Goal: Task Accomplishment & Management: Manage account settings

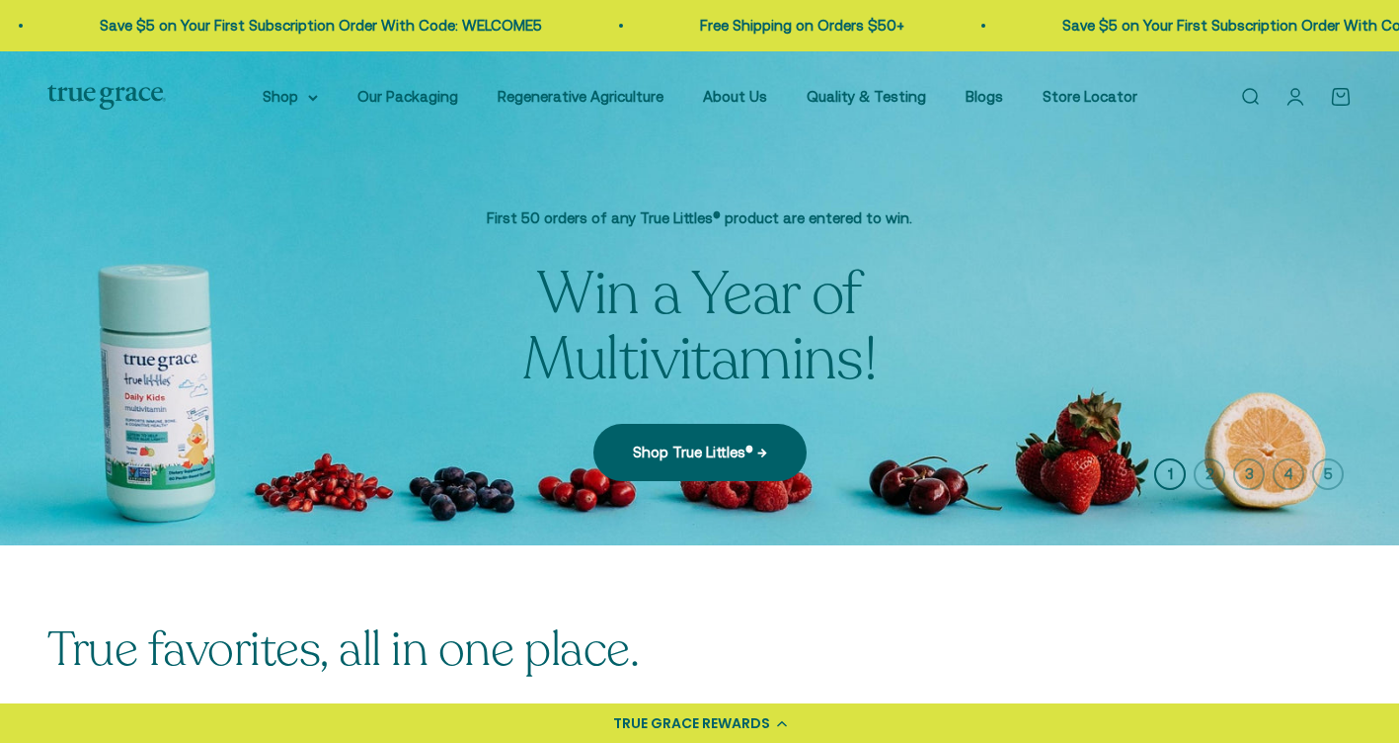
click at [1299, 106] on link "Open account page" at bounding box center [1296, 97] width 22 height 22
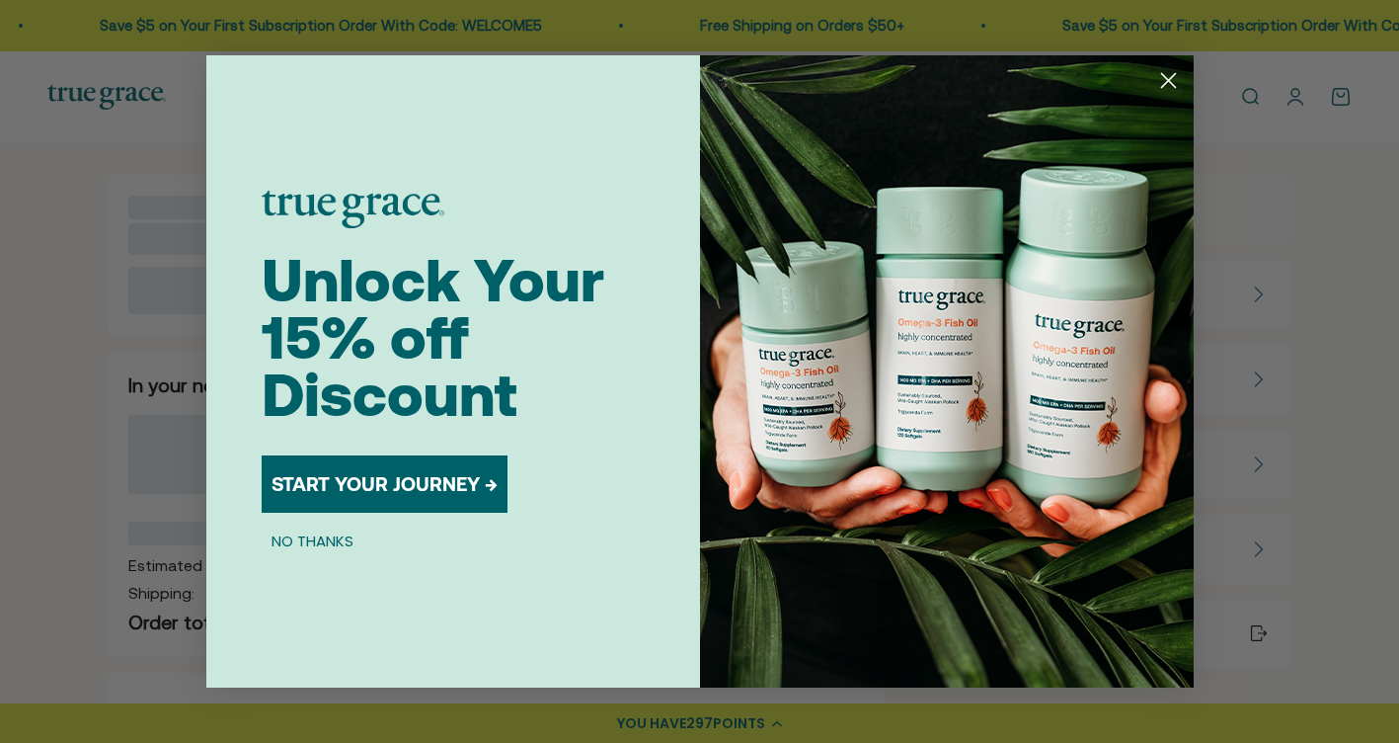
click at [1170, 77] on circle "Close dialog" at bounding box center [1167, 80] width 33 height 33
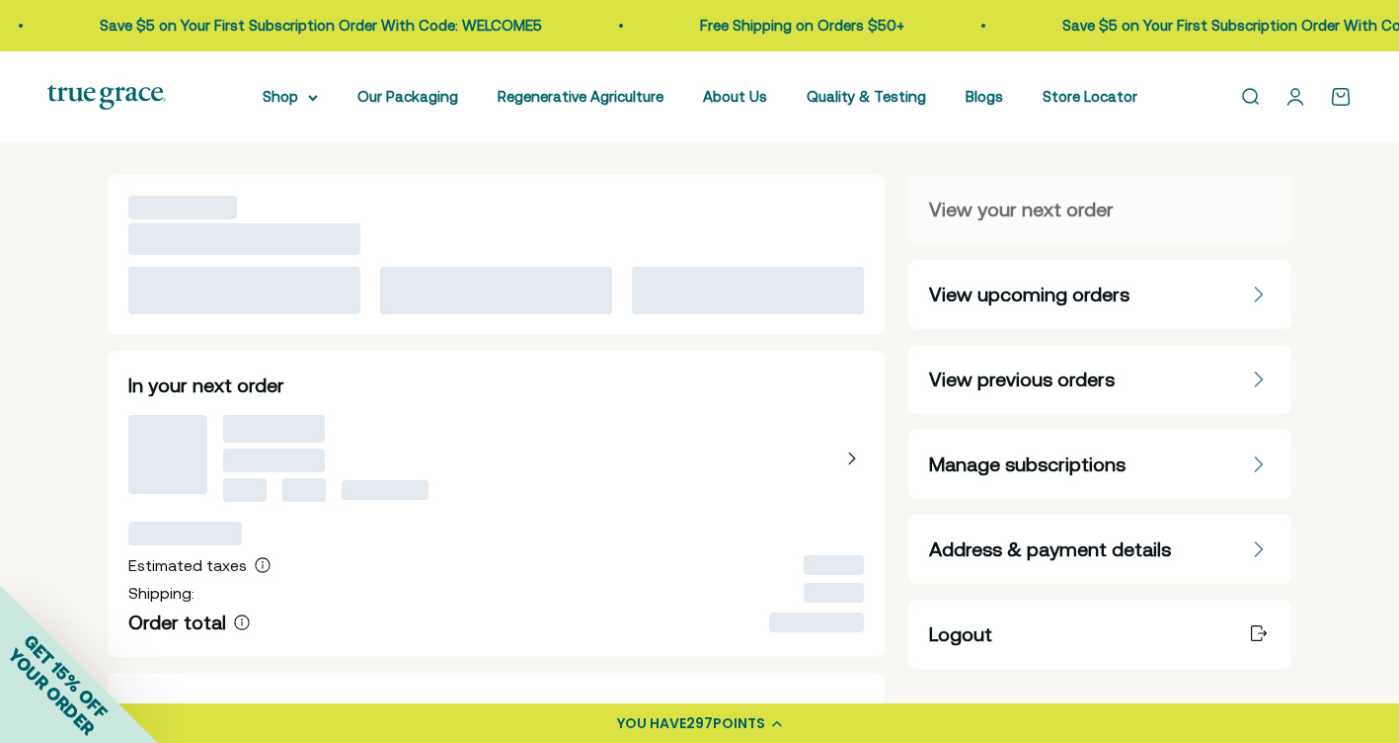
click at [979, 459] on span "Manage subscriptions" at bounding box center [1027, 464] width 196 height 28
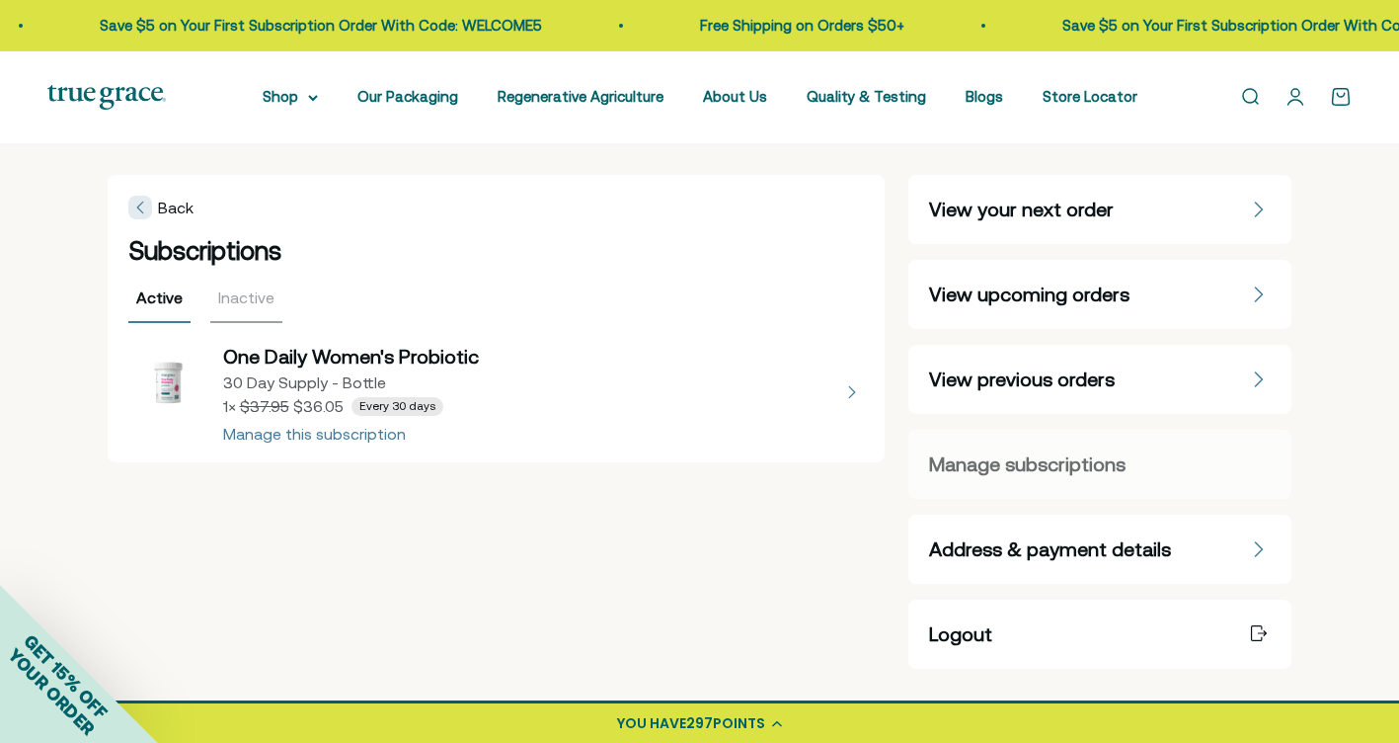
click at [373, 431] on button "view details about One Daily Women's Probiotic 30 Day Supply - Bottle 1 × $36.0…" at bounding box center [496, 392] width 737 height 99
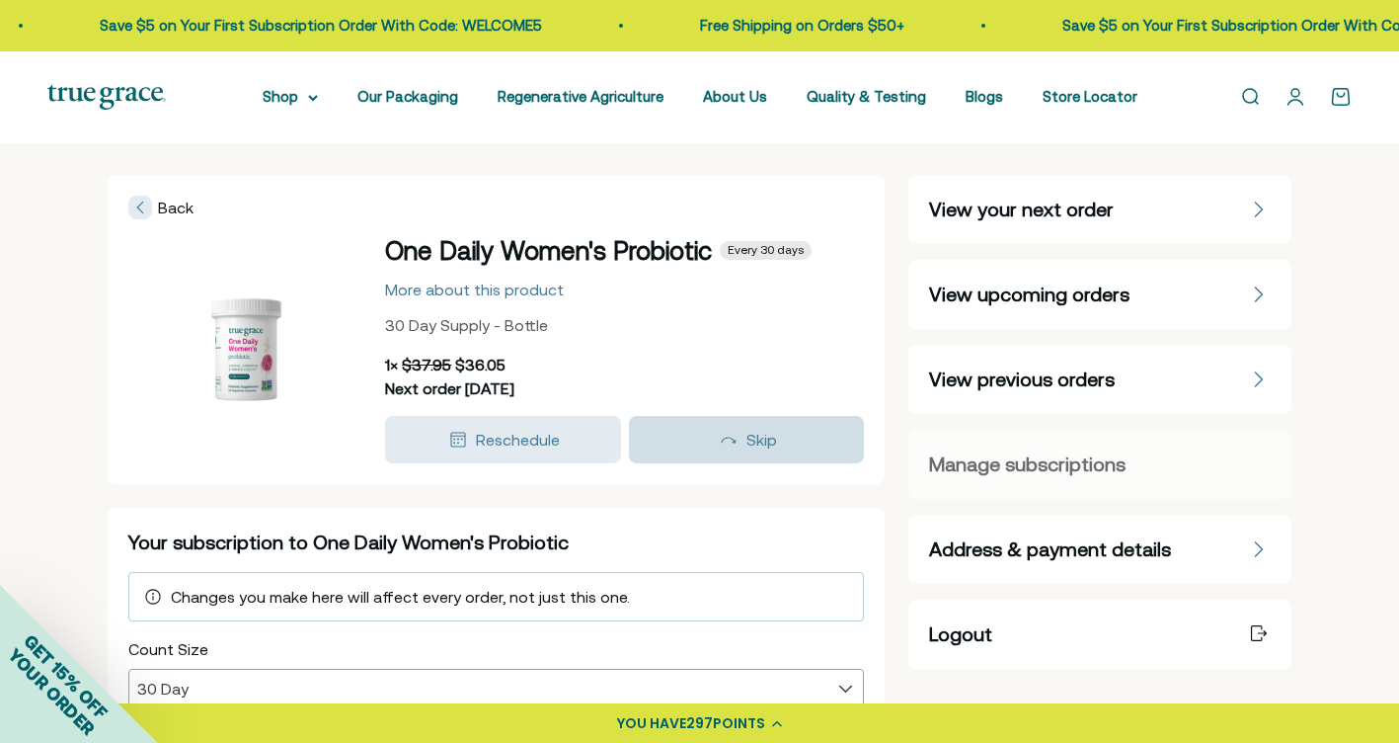
click at [751, 445] on span "Skip" at bounding box center [761, 440] width 31 height 18
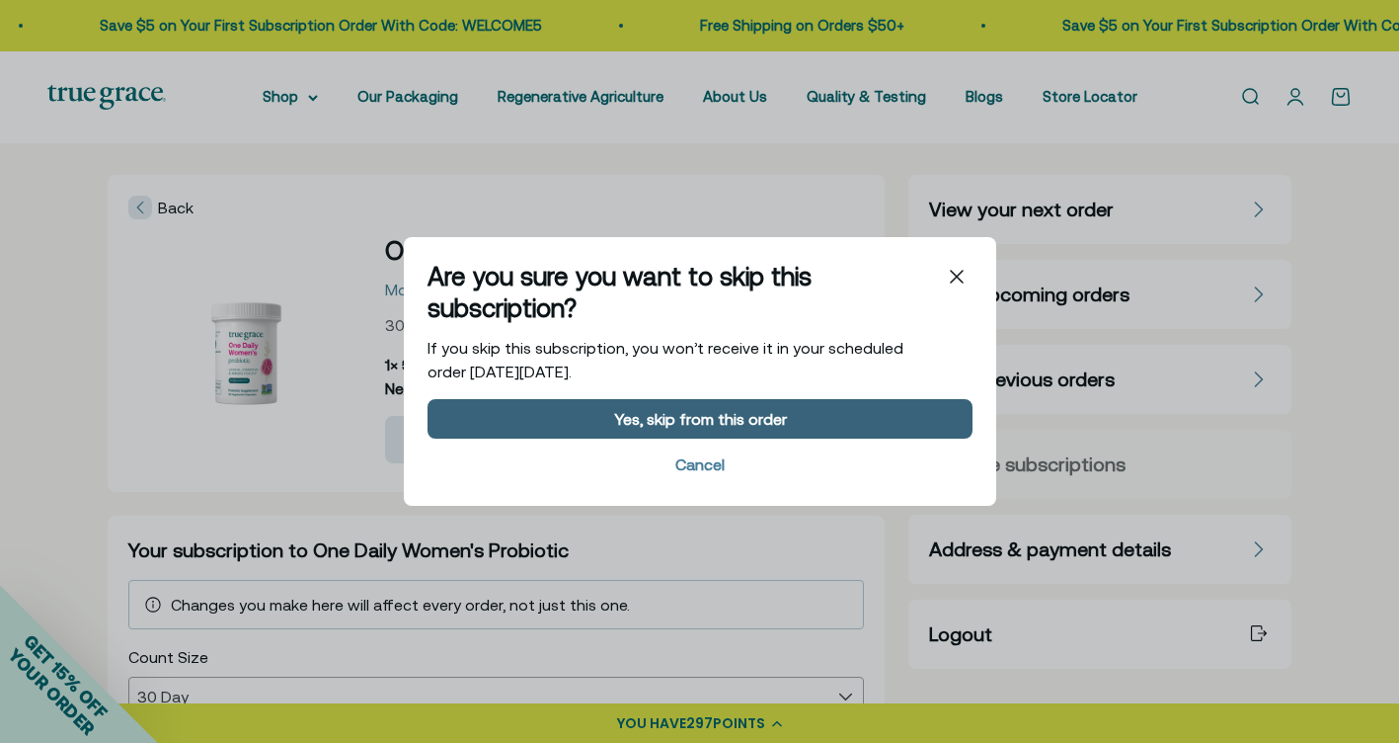
click at [749, 421] on div "Yes, skip from this order" at bounding box center [699, 419] width 173 height 16
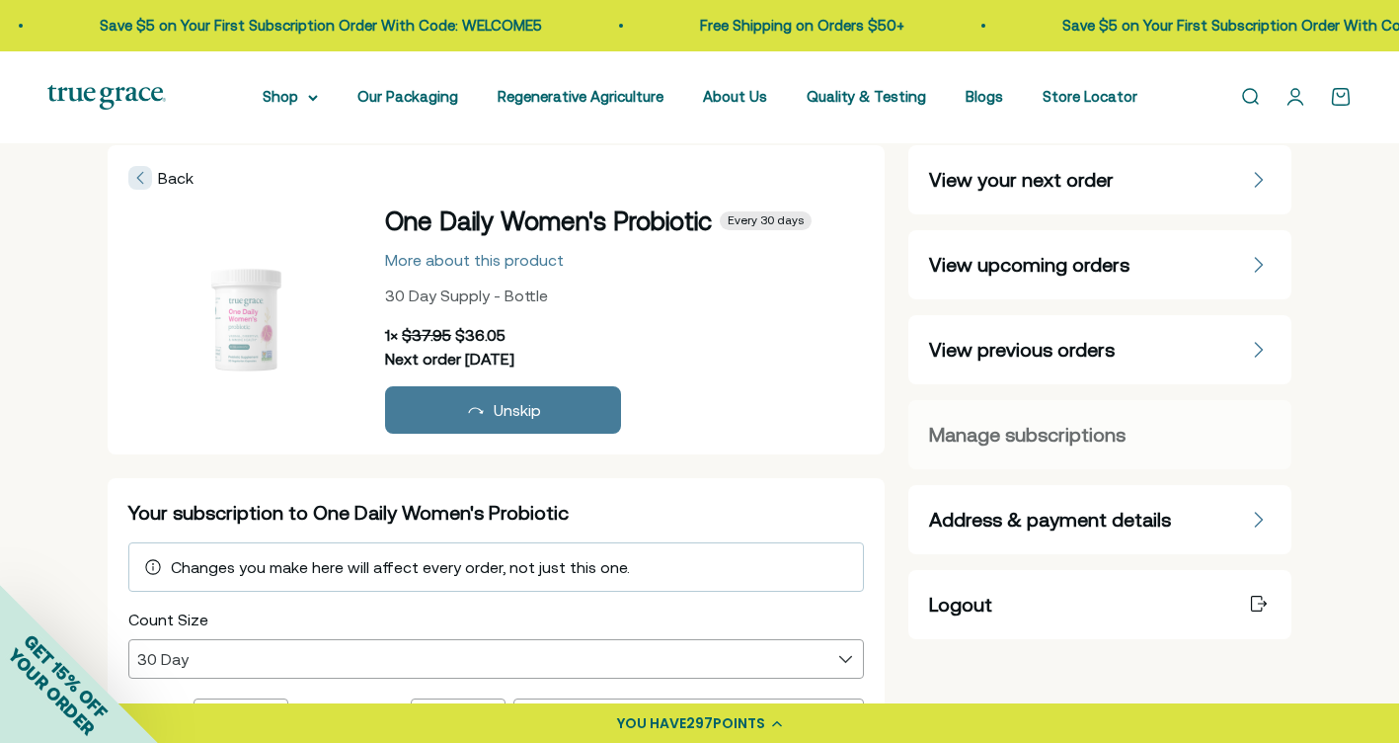
scroll to position [32, 0]
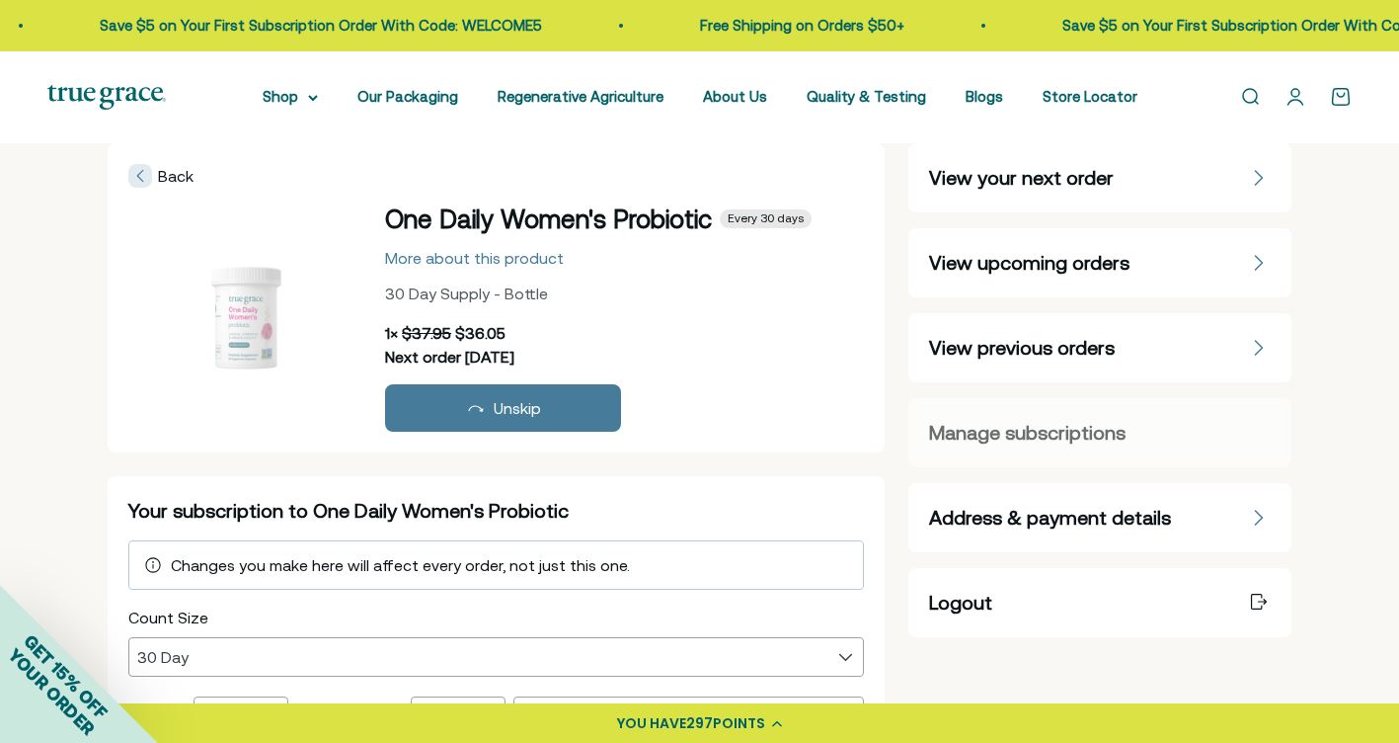
click at [1293, 95] on link "Open account page" at bounding box center [1296, 97] width 22 height 22
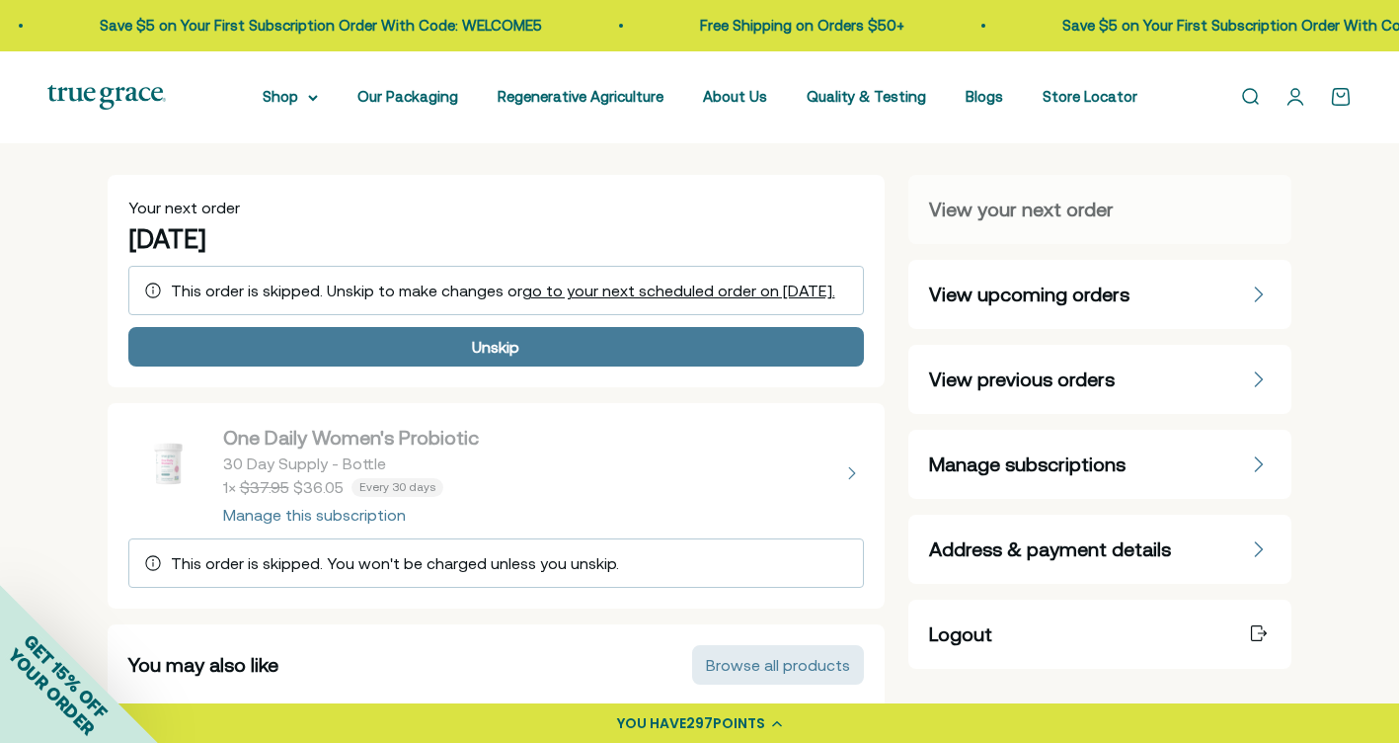
click at [1291, 103] on link "Open account page" at bounding box center [1296, 97] width 22 height 22
